Goal: Navigation & Orientation: Find specific page/section

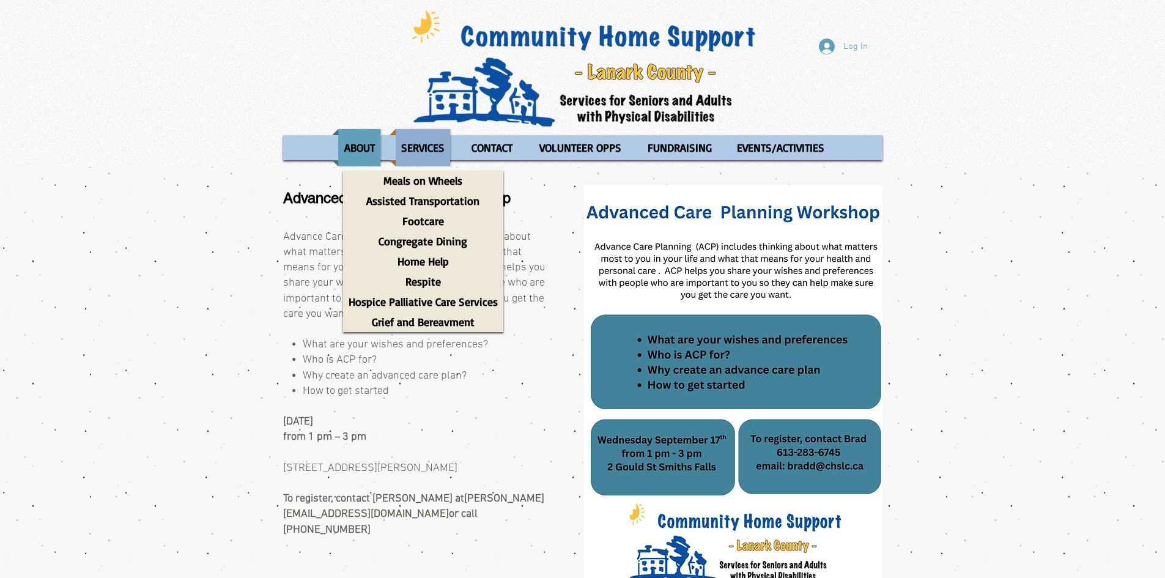
click at [429, 149] on p "SERVICES" at bounding box center [423, 147] width 54 height 37
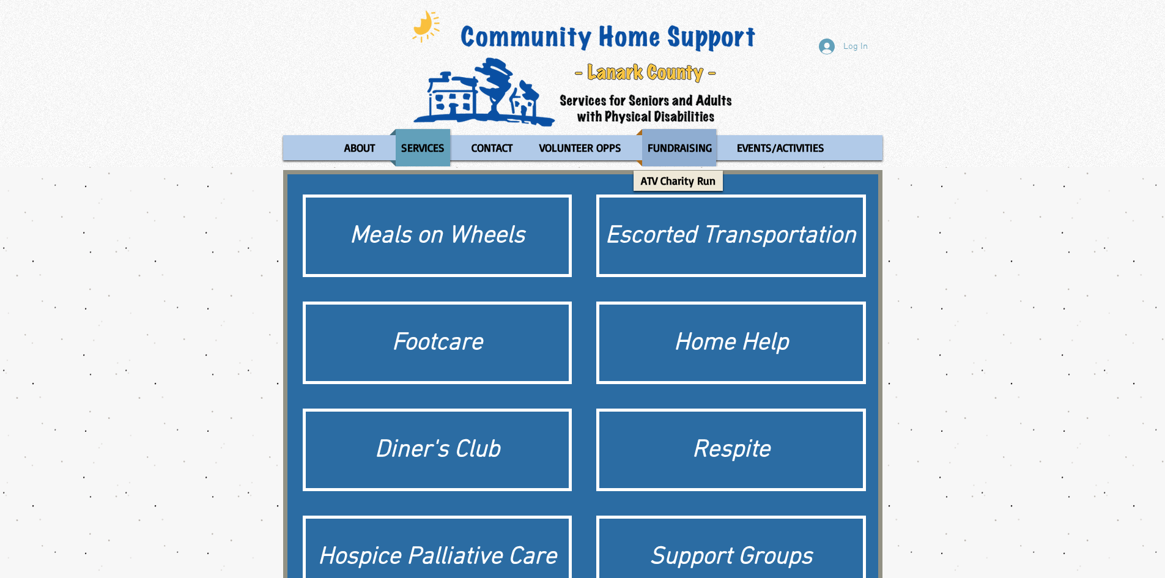
click at [706, 157] on p "FUNDRAISING" at bounding box center [679, 147] width 75 height 37
